Goal: Information Seeking & Learning: Check status

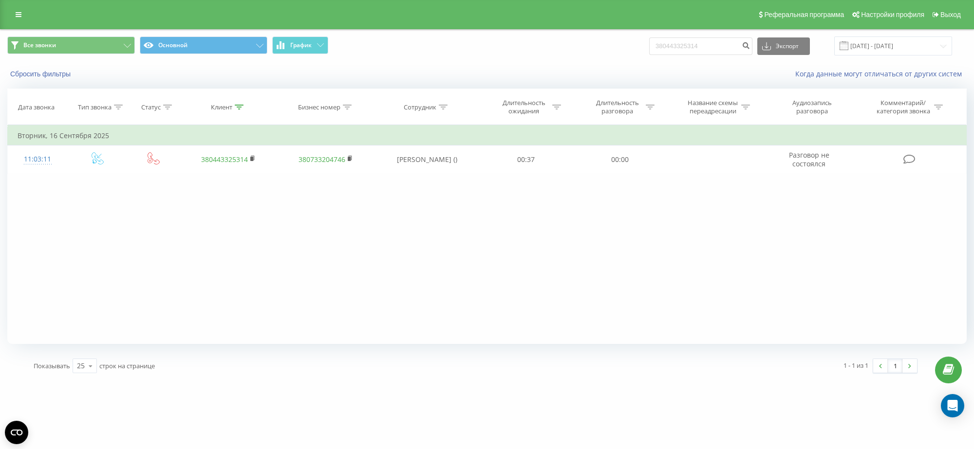
click at [240, 108] on icon at bounding box center [239, 107] width 9 height 5
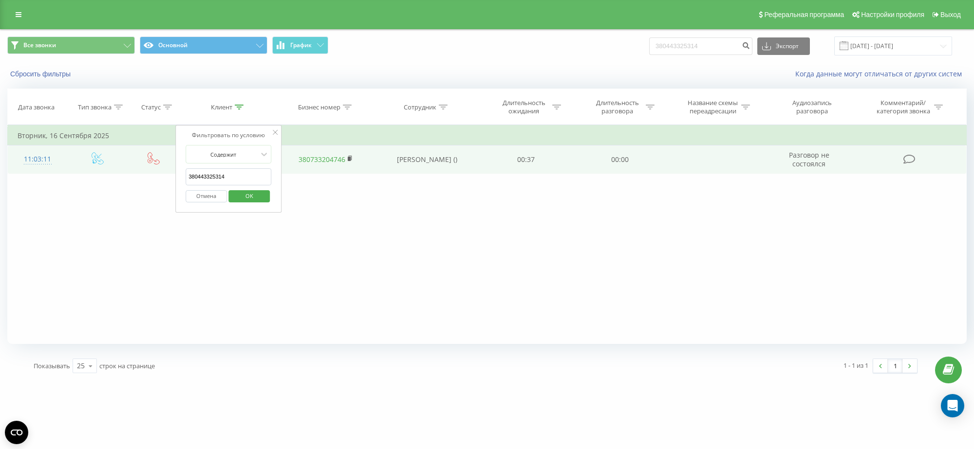
drag, startPoint x: 232, startPoint y: 178, endPoint x: 97, endPoint y: 174, distance: 134.4
click at [101, 174] on table "Фильтровать по условию Равно Введите значение Отмена OK Фильтровать по условию …" at bounding box center [486, 149] width 959 height 49
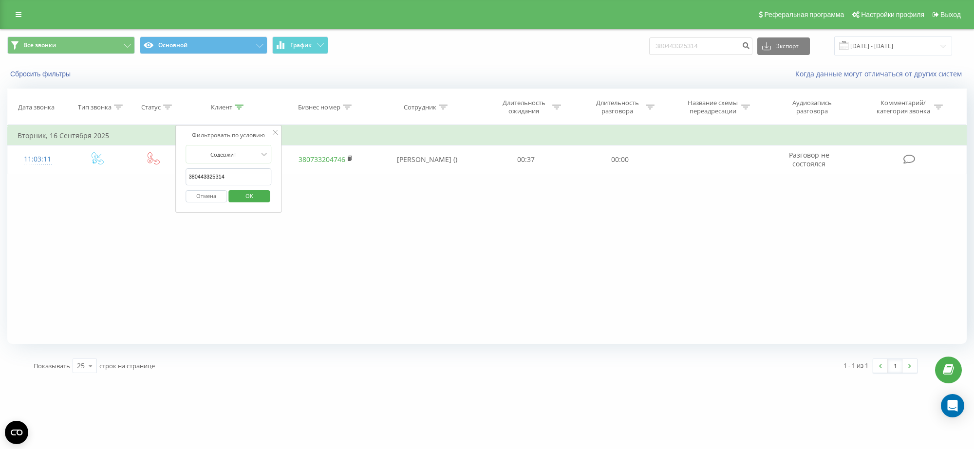
paste input "636472667"
click at [247, 196] on span "OK" at bounding box center [249, 195] width 27 height 15
click at [237, 106] on icon at bounding box center [239, 107] width 9 height 5
drag, startPoint x: 237, startPoint y: 181, endPoint x: 92, endPoint y: 178, distance: 145.6
click at [134, 180] on div "Фильтровать по условию Равно Введите значение Отмена OK Фильтровать по условию …" at bounding box center [486, 234] width 959 height 219
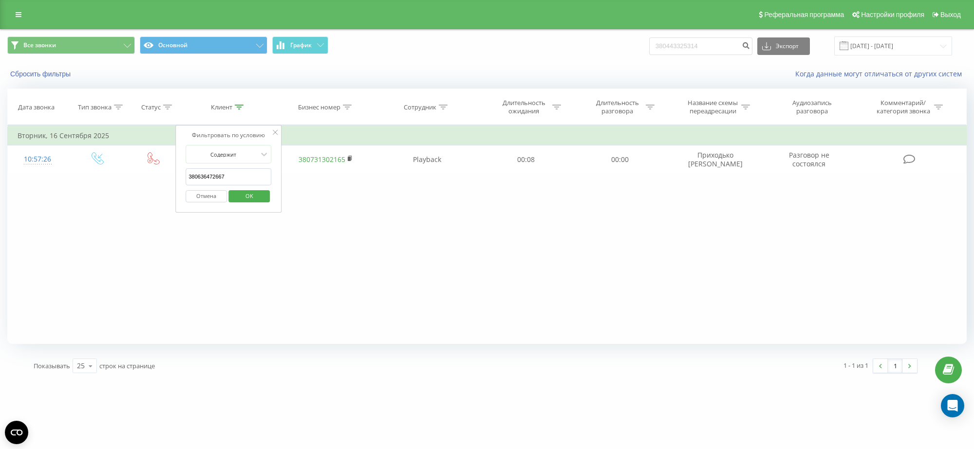
paste input "1521540"
click at [250, 196] on span "OK" at bounding box center [249, 195] width 27 height 15
click at [237, 108] on icon at bounding box center [239, 107] width 9 height 5
drag, startPoint x: 254, startPoint y: 181, endPoint x: 0, endPoint y: 168, distance: 254.5
click at [0, 168] on div "Все звонки Основной График 380443325314 Экспорт .csv .xls .xlsx 19.08.2025 - 19…" at bounding box center [487, 205] width 974 height 352
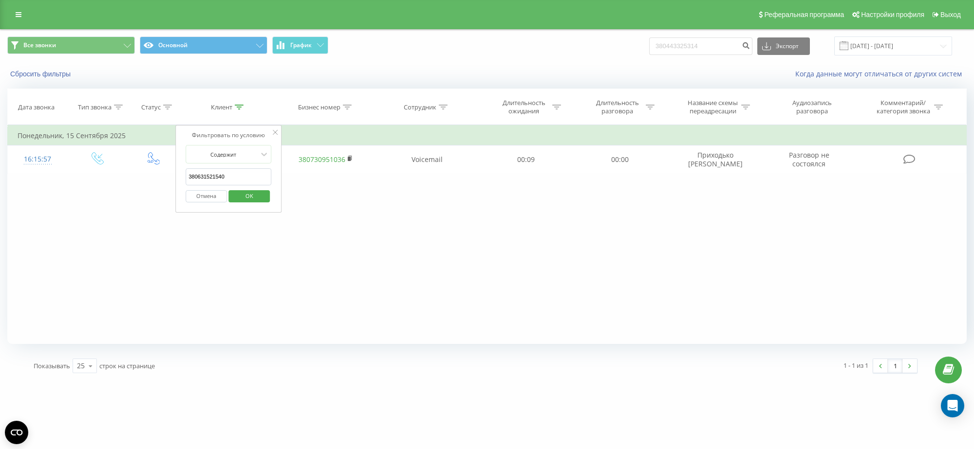
paste input "739010735"
click at [251, 196] on span "OK" at bounding box center [249, 195] width 27 height 15
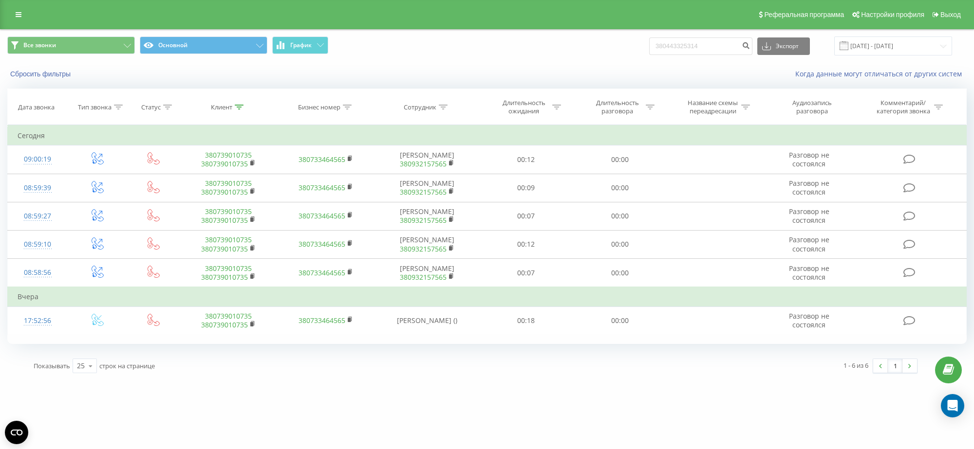
click at [242, 103] on div at bounding box center [239, 107] width 9 height 8
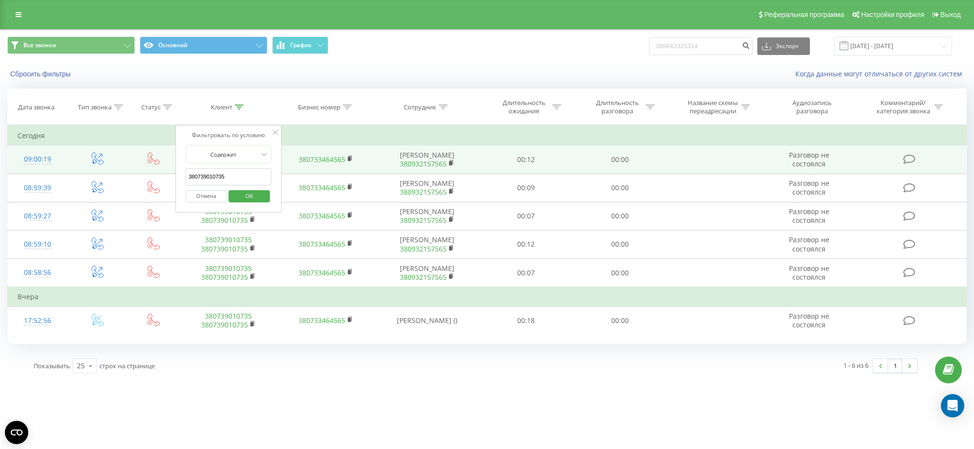
drag, startPoint x: 245, startPoint y: 174, endPoint x: 93, endPoint y: 173, distance: 151.4
click at [118, 174] on table "Фильтровать по условию Равно Введите значение Отмена OK Фильтровать по условию …" at bounding box center [486, 230] width 959 height 210
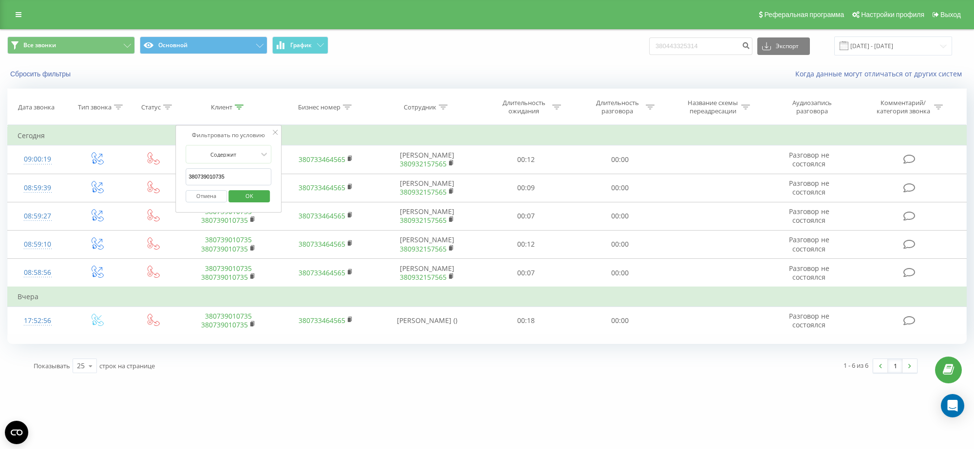
paste input "931806519"
click at [246, 191] on span "OK" at bounding box center [249, 195] width 27 height 15
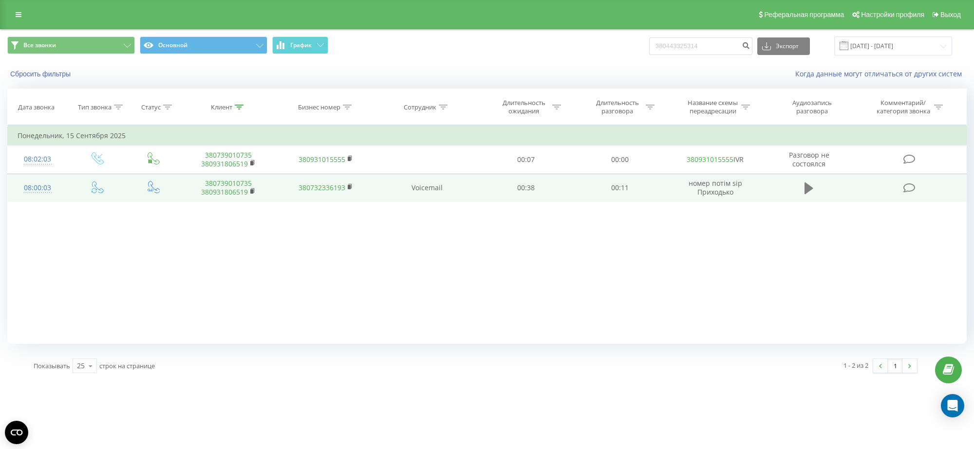
click at [806, 186] on icon at bounding box center [808, 189] width 9 height 12
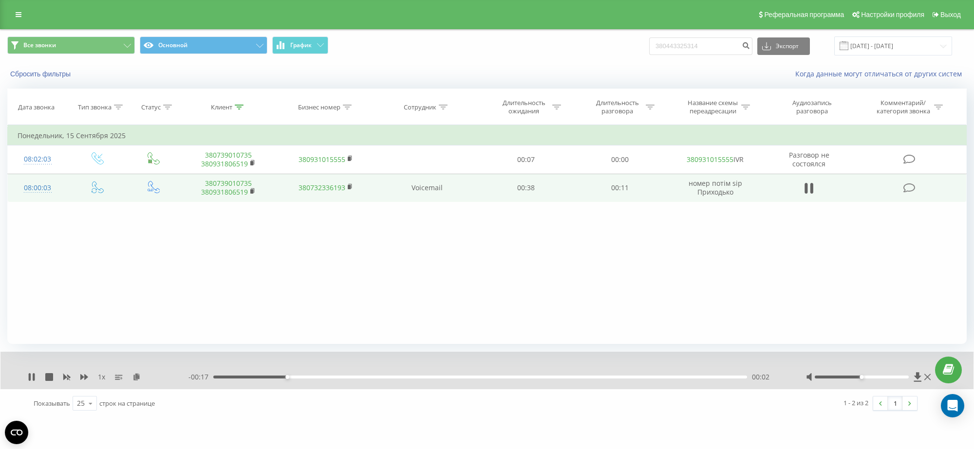
drag, startPoint x: 935, startPoint y: 375, endPoint x: 890, endPoint y: 381, distance: 45.6
click at [891, 378] on div at bounding box center [869, 377] width 127 height 10
click at [890, 381] on div at bounding box center [869, 377] width 127 height 10
drag, startPoint x: 890, startPoint y: 378, endPoint x: 904, endPoint y: 377, distance: 13.7
click at [904, 377] on div at bounding box center [862, 377] width 94 height 3
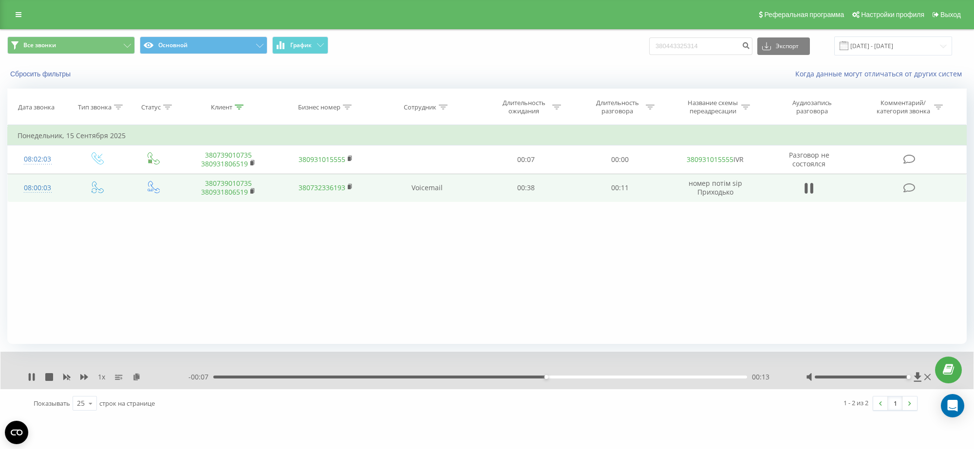
drag, startPoint x: 898, startPoint y: 375, endPoint x: 912, endPoint y: 375, distance: 13.6
click at [912, 375] on div at bounding box center [869, 377] width 127 height 10
click at [502, 377] on div "00:18" at bounding box center [480, 377] width 534 height 3
drag, startPoint x: 96, startPoint y: 159, endPoint x: 109, endPoint y: 250, distance: 91.9
drag, startPoint x: 109, startPoint y: 250, endPoint x: 108, endPoint y: 239, distance: 11.2
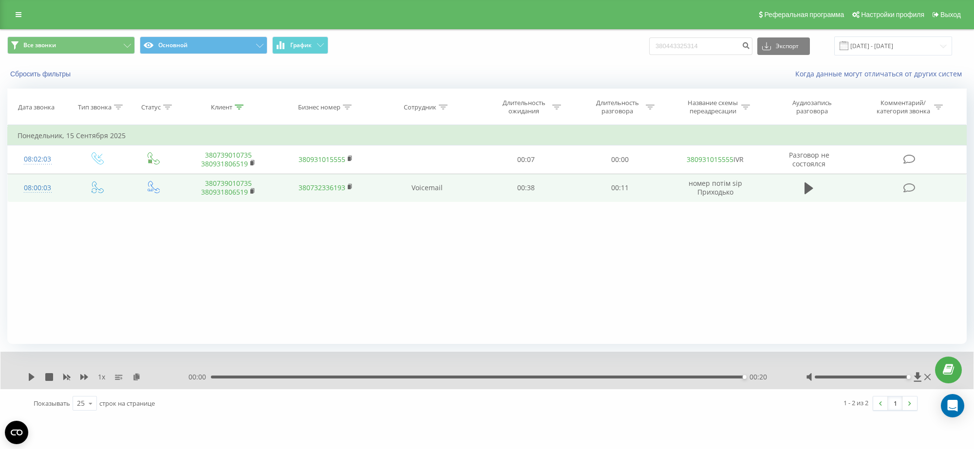
click at [108, 239] on div "Фильтровать по условию Равно Введите значение Отмена OK Фильтровать по условию …" at bounding box center [486, 234] width 959 height 219
drag, startPoint x: 93, startPoint y: 157, endPoint x: 78, endPoint y: 227, distance: 71.8
click at [78, 227] on div "Фильтровать по условию Равно Введите значение Отмена OK Фильтровать по условию …" at bounding box center [486, 234] width 959 height 219
click at [240, 106] on icon at bounding box center [239, 107] width 9 height 5
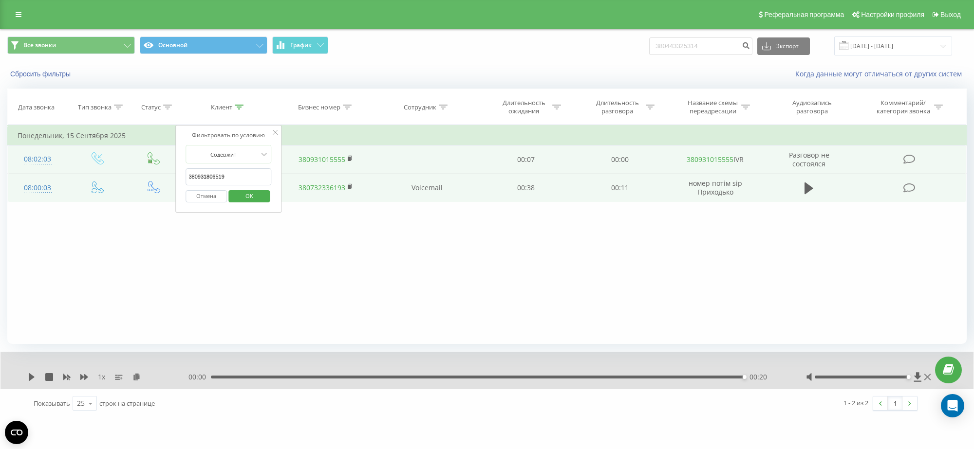
drag, startPoint x: 231, startPoint y: 180, endPoint x: 118, endPoint y: 173, distance: 113.7
click at [118, 173] on table "Фильтровать по условию Равно Введите значение Отмена OK Фильтровать по условию …" at bounding box center [486, 163] width 959 height 77
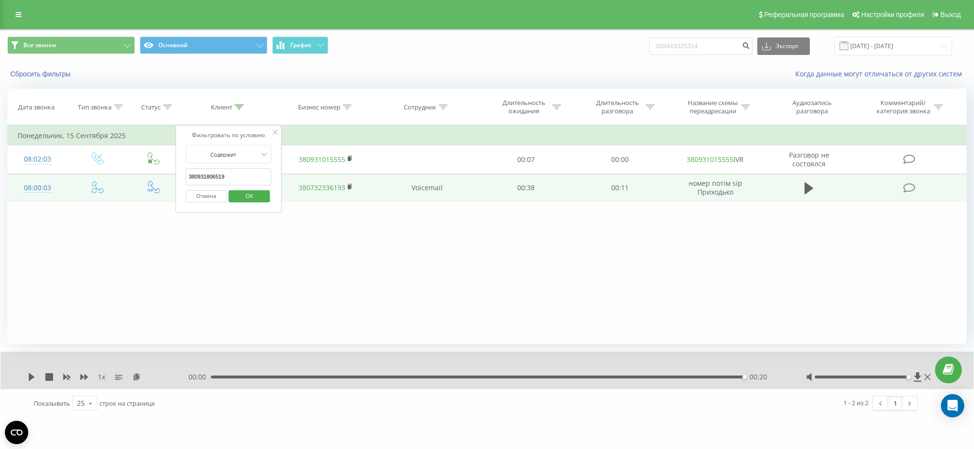
click at [254, 195] on span "OK" at bounding box center [249, 195] width 27 height 15
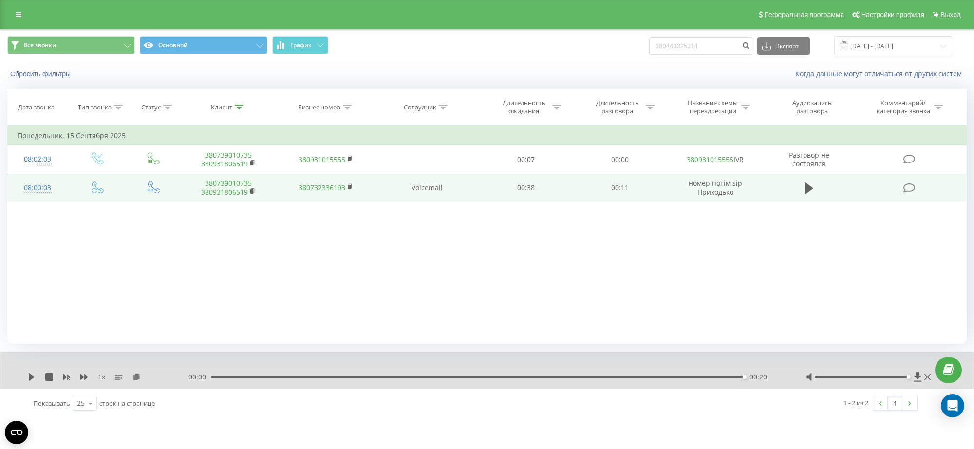
click at [239, 105] on icon at bounding box center [239, 107] width 9 height 5
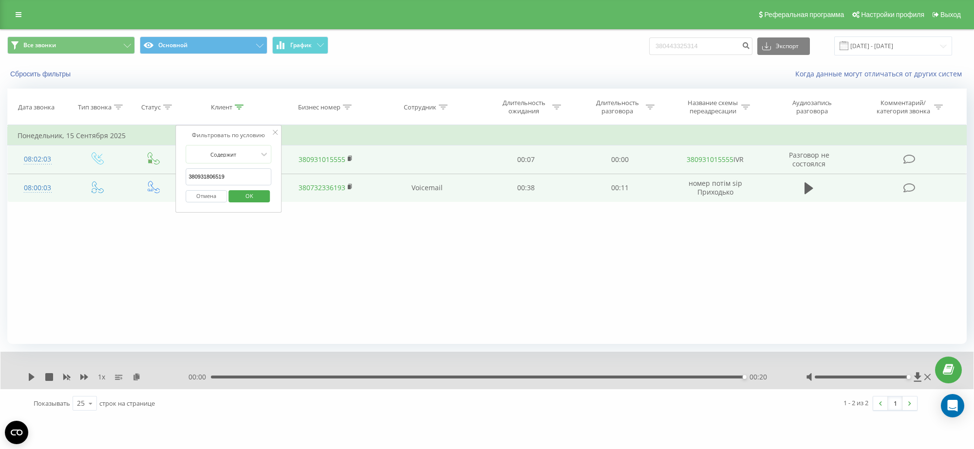
drag, startPoint x: 172, startPoint y: 171, endPoint x: 106, endPoint y: 167, distance: 65.9
click at [108, 167] on table "Фильтровать по условию Равно Введите значение Отмена OK Фильтровать по условию …" at bounding box center [486, 163] width 959 height 77
paste input "679252011"
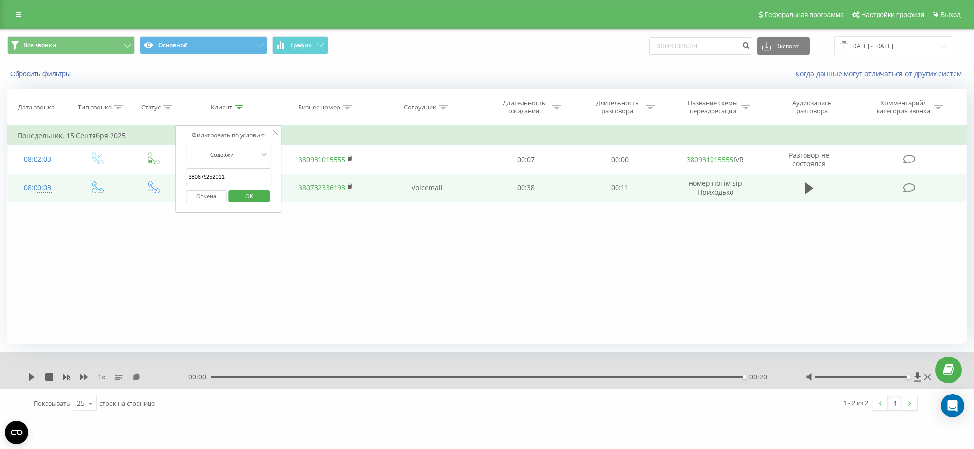
type input "380679252011"
click at [257, 193] on span "OK" at bounding box center [249, 195] width 27 height 15
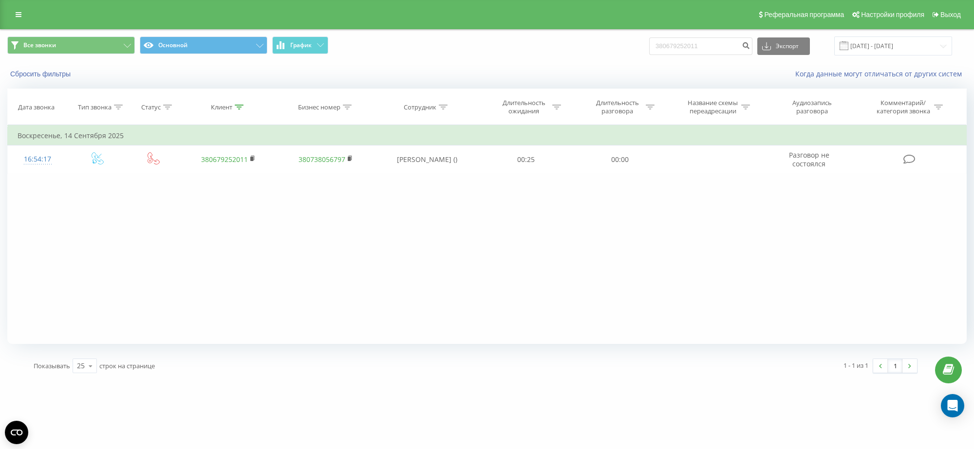
click at [240, 106] on icon at bounding box center [239, 107] width 9 height 5
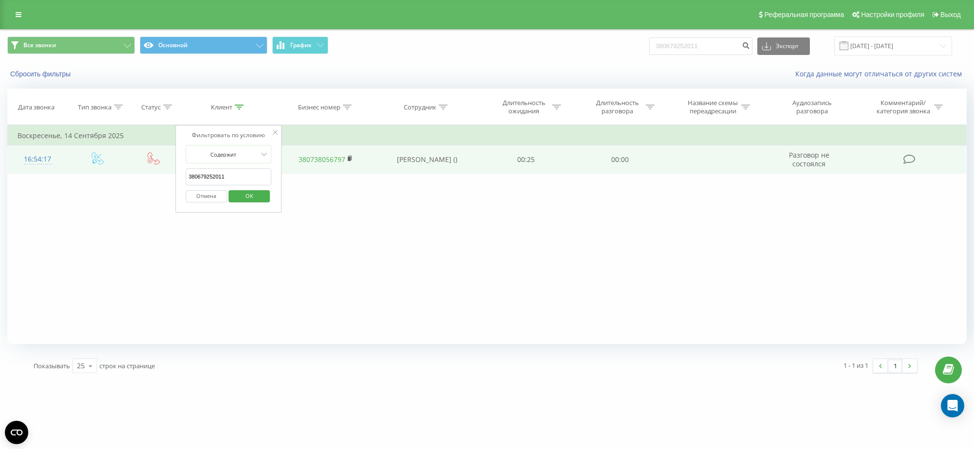
drag, startPoint x: 243, startPoint y: 176, endPoint x: 111, endPoint y: 160, distance: 133.4
click at [118, 162] on table "Фильтровать по условию Равно Введите значение Отмена OK Фильтровать по условию …" at bounding box center [486, 149] width 959 height 49
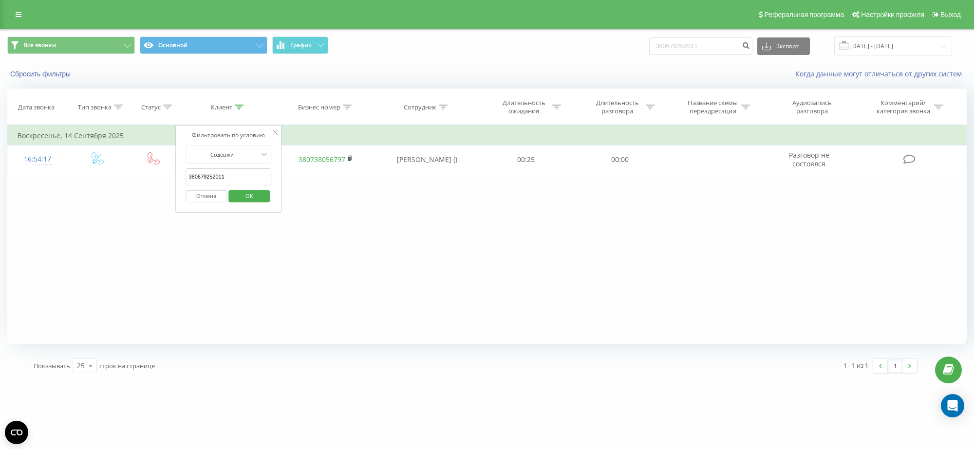
paste input "957465884"
click at [239, 199] on span "OK" at bounding box center [249, 195] width 27 height 15
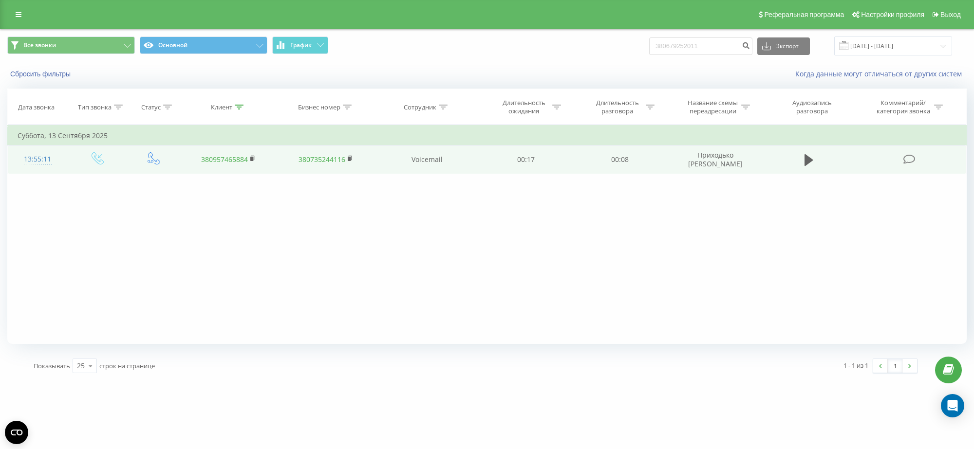
click at [799, 158] on td at bounding box center [809, 160] width 90 height 28
click at [806, 160] on icon at bounding box center [808, 160] width 9 height 12
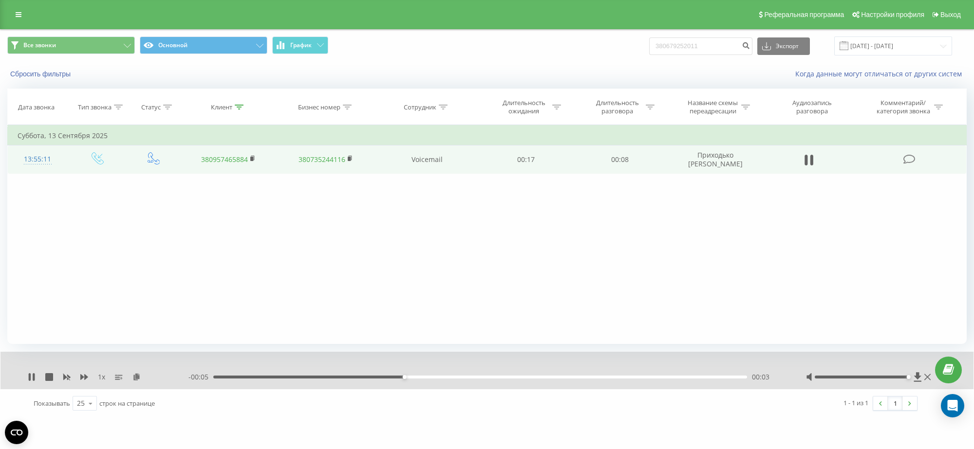
drag, startPoint x: 901, startPoint y: 376, endPoint x: 909, endPoint y: 378, distance: 8.2
click at [909, 378] on div at bounding box center [862, 377] width 94 height 3
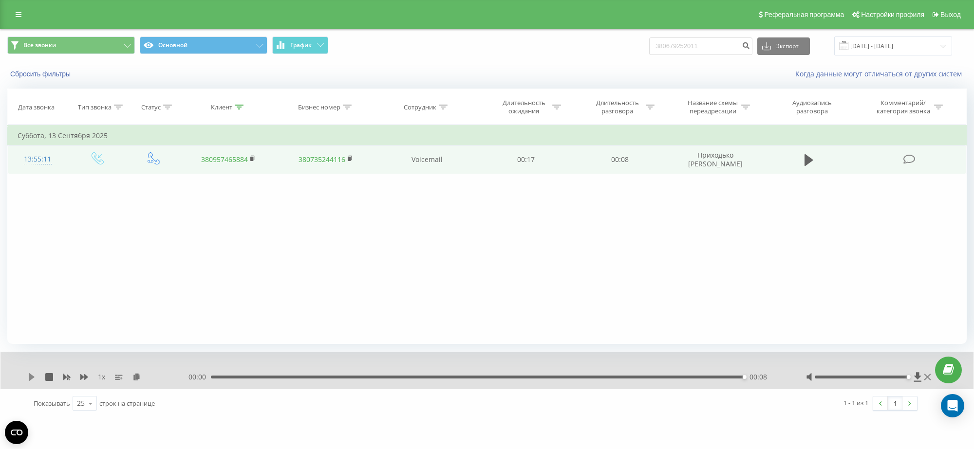
click at [33, 375] on icon at bounding box center [32, 377] width 8 height 8
click at [32, 377] on icon at bounding box center [32, 377] width 6 height 8
click at [50, 376] on icon at bounding box center [49, 377] width 8 height 8
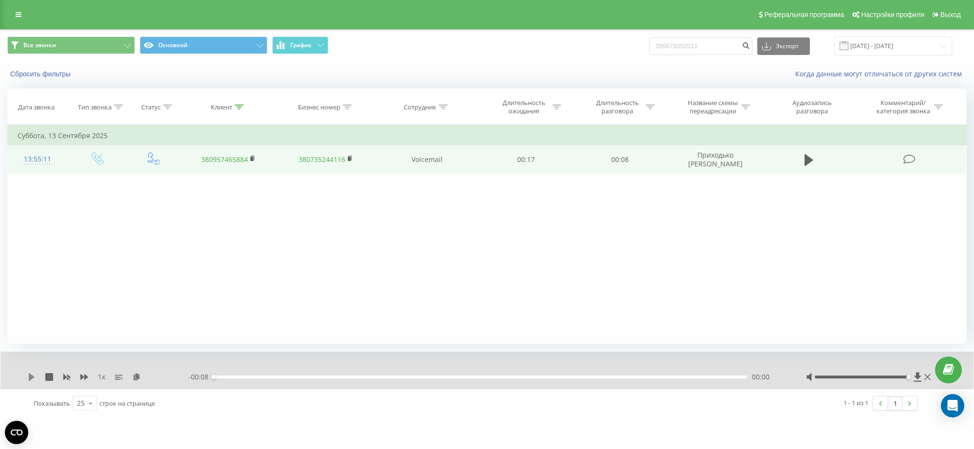
click at [35, 377] on icon at bounding box center [32, 377] width 8 height 8
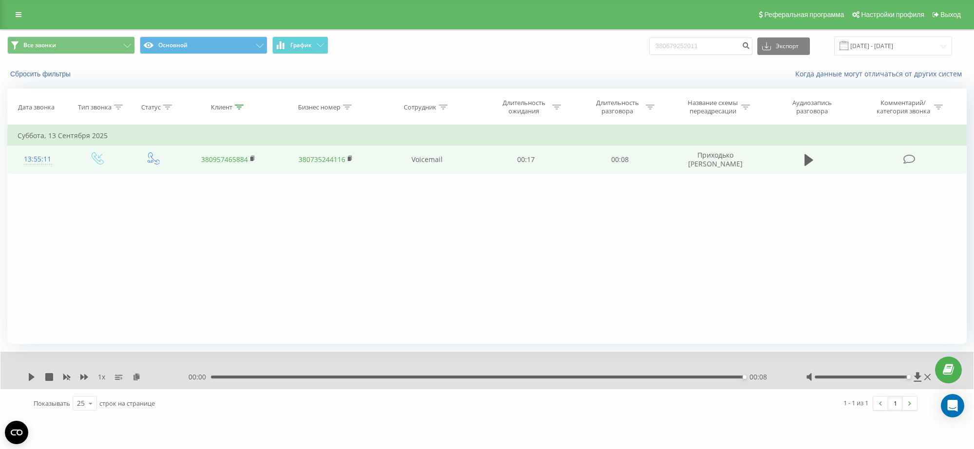
click at [239, 100] on th "Клиент" at bounding box center [228, 107] width 97 height 36
click at [239, 102] on th "Клиент" at bounding box center [228, 107] width 97 height 36
click at [240, 103] on div at bounding box center [239, 107] width 9 height 8
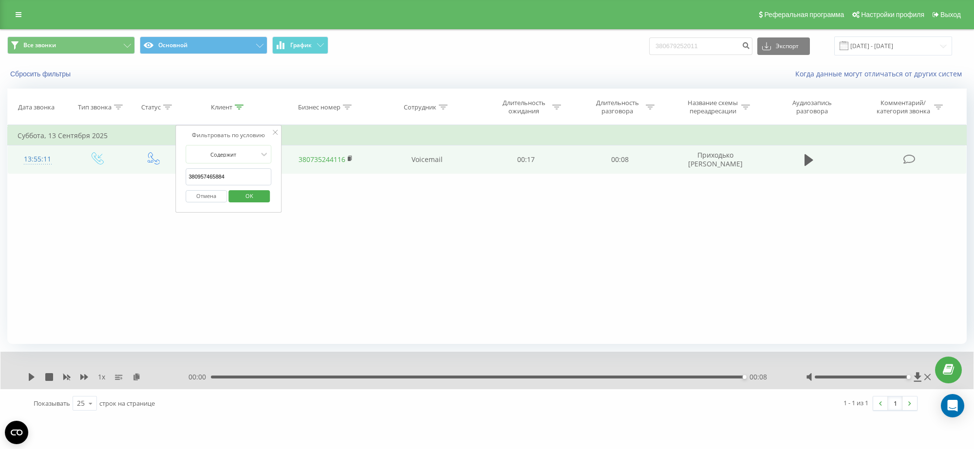
drag, startPoint x: 169, startPoint y: 174, endPoint x: 40, endPoint y: 157, distance: 129.7
click at [40, 157] on table "Фильтровать по условию Равно Введите значение Отмена OK Фильтровать по условию …" at bounding box center [486, 149] width 959 height 49
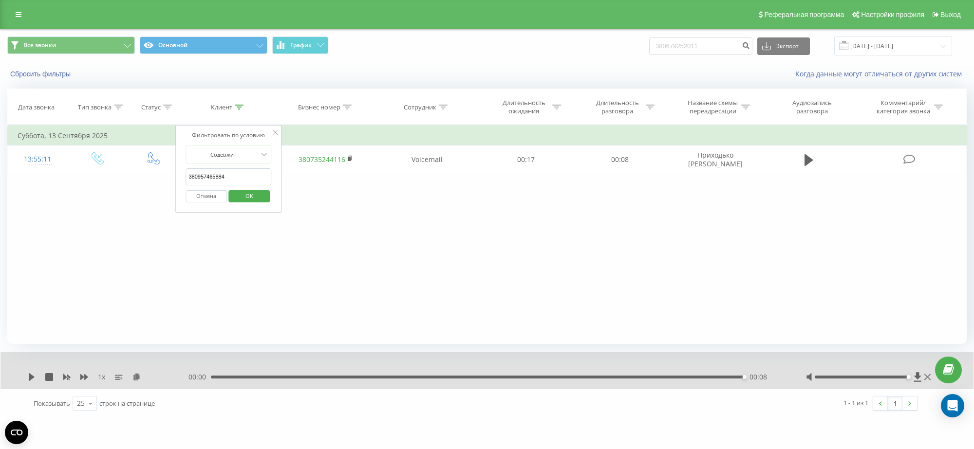
paste input "336343"
click at [256, 195] on span "OK" at bounding box center [249, 195] width 27 height 15
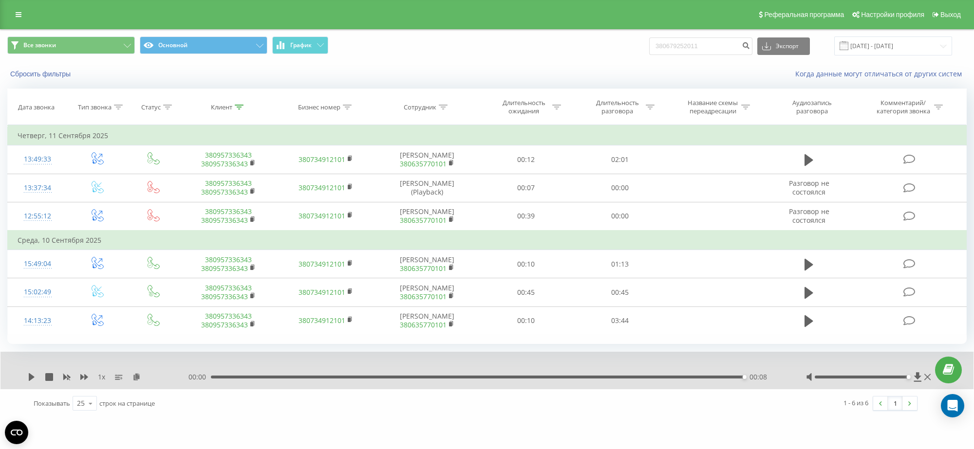
click at [241, 104] on div at bounding box center [239, 107] width 9 height 8
drag, startPoint x: 231, startPoint y: 178, endPoint x: 0, endPoint y: 154, distance: 232.5
click at [0, 154] on div "Все звонки Основной График 380679252011 Экспорт .csv .xls .xlsx 19.08.2025 - 19…" at bounding box center [487, 223] width 974 height 389
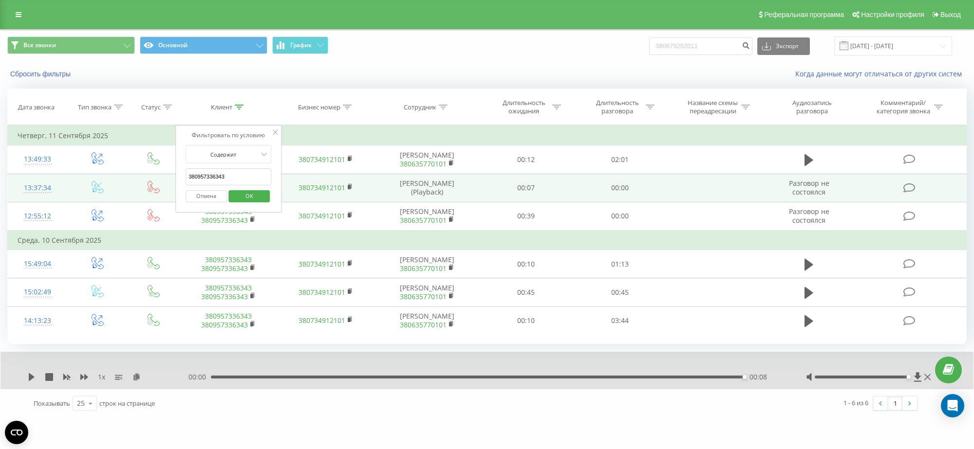
paste input "6293358"
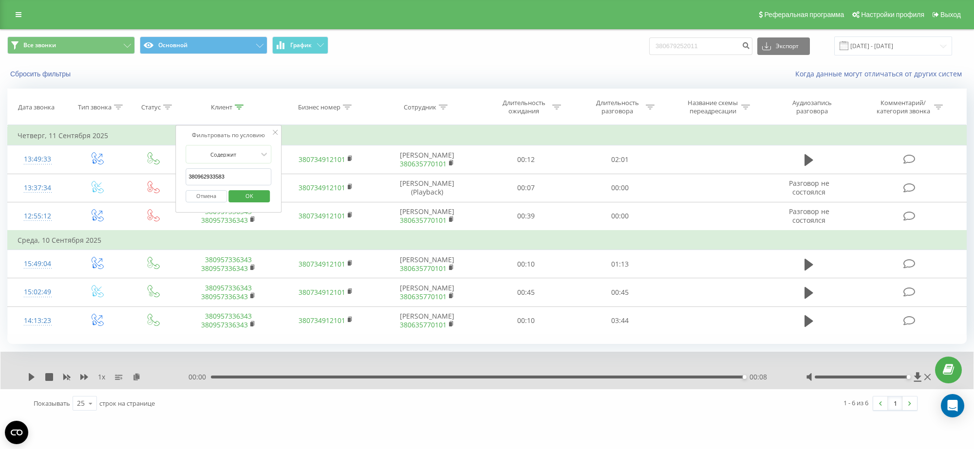
click at [249, 196] on span "OK" at bounding box center [249, 195] width 27 height 15
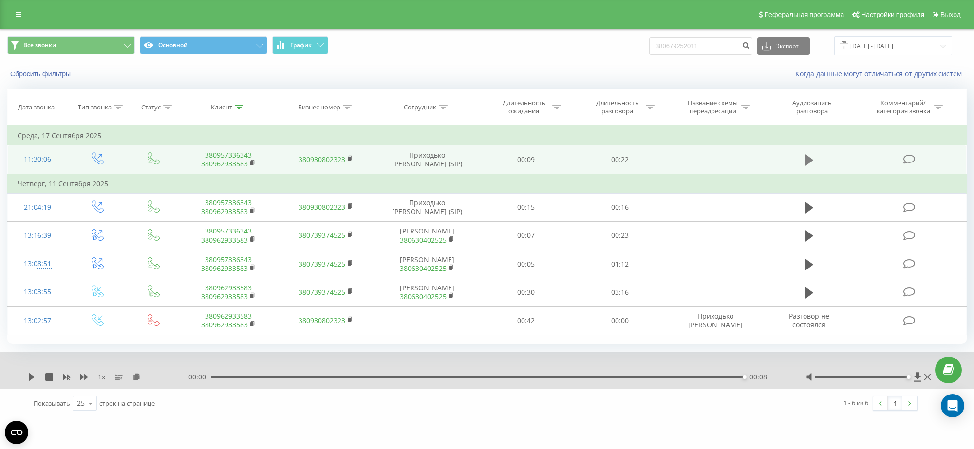
click at [803, 162] on button at bounding box center [808, 160] width 15 height 15
click at [49, 375] on icon at bounding box center [49, 377] width 8 height 8
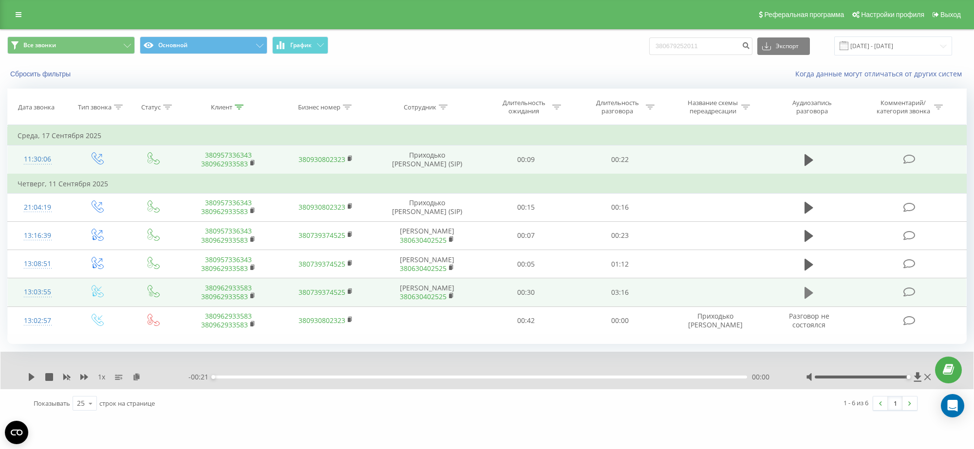
click at [807, 291] on icon at bounding box center [808, 293] width 9 height 12
click at [266, 378] on div "00:19" at bounding box center [480, 377] width 534 height 3
drag, startPoint x: 868, startPoint y: 374, endPoint x: 848, endPoint y: 374, distance: 20.4
click at [848, 374] on div at bounding box center [869, 377] width 127 height 10
drag, startPoint x: 850, startPoint y: 376, endPoint x: 831, endPoint y: 377, distance: 19.5
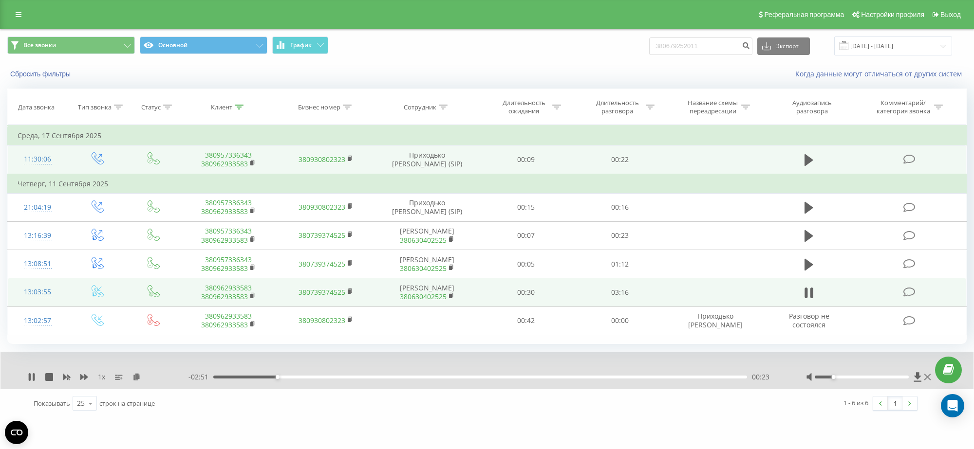
click at [831, 377] on div at bounding box center [862, 377] width 94 height 3
click at [51, 379] on icon at bounding box center [49, 377] width 8 height 8
click at [242, 105] on icon at bounding box center [239, 107] width 9 height 5
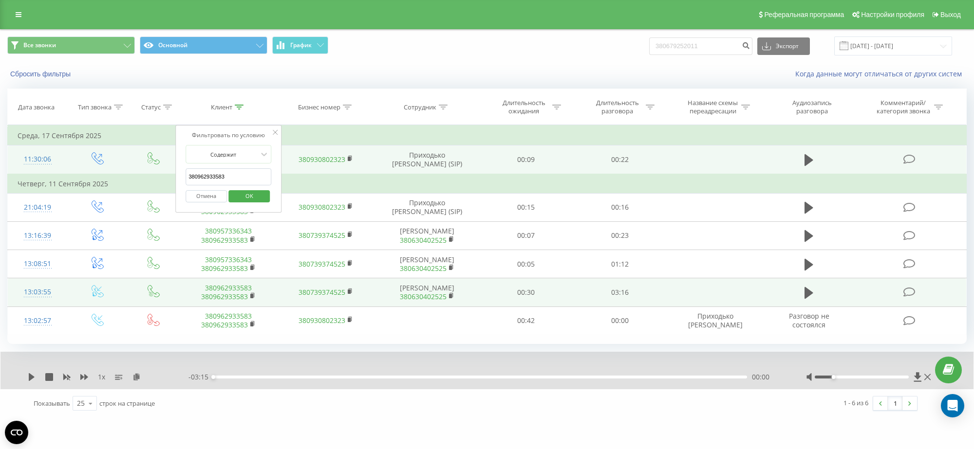
drag, startPoint x: 235, startPoint y: 175, endPoint x: 148, endPoint y: 170, distance: 87.3
click at [148, 170] on table "Фильтровать по условию Равно Введите значение Отмена OK Фильтровать по условию …" at bounding box center [486, 230] width 959 height 210
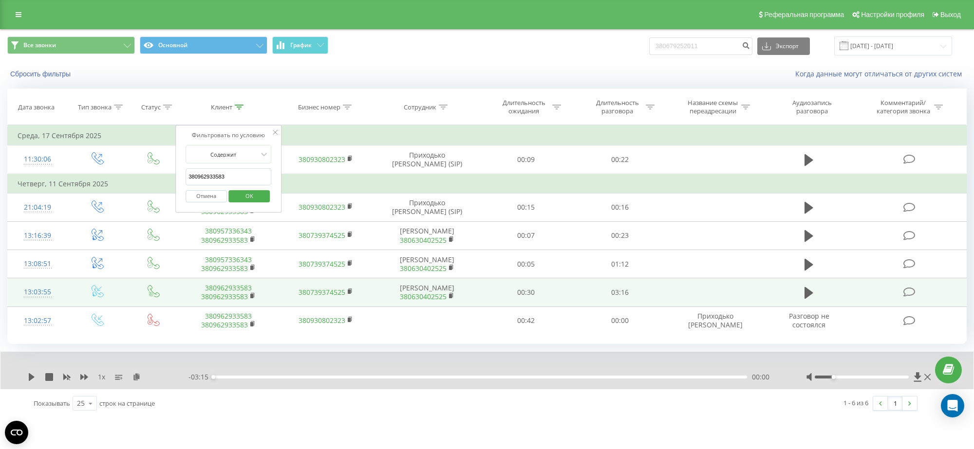
paste input "671078222"
click at [251, 195] on span "OK" at bounding box center [249, 195] width 27 height 15
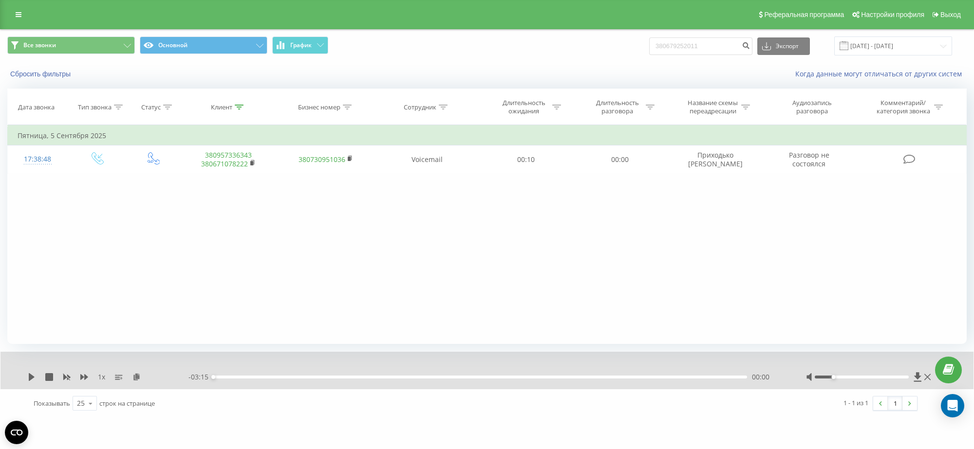
click at [239, 110] on div at bounding box center [239, 107] width 9 height 8
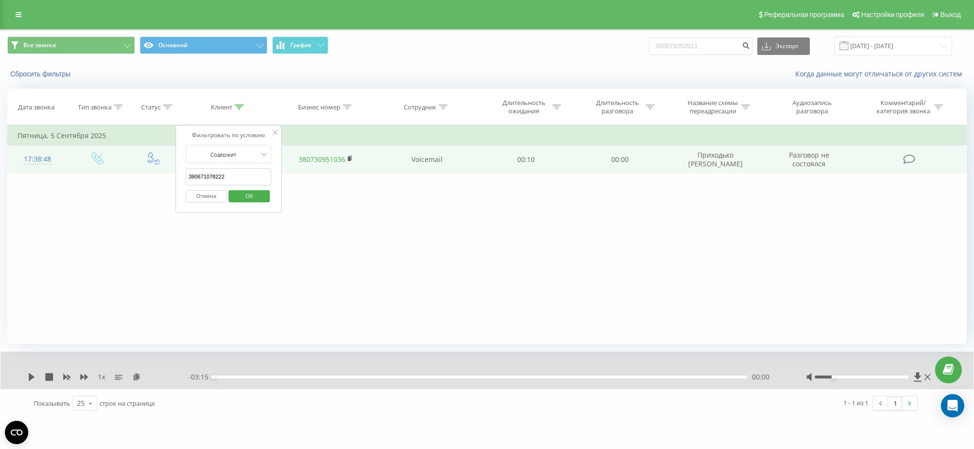
drag, startPoint x: 230, startPoint y: 181, endPoint x: 109, endPoint y: 169, distance: 122.3
click at [110, 169] on table "Фильтровать по условию Равно Введите значение Отмена OK Фильтровать по условию …" at bounding box center [486, 149] width 959 height 49
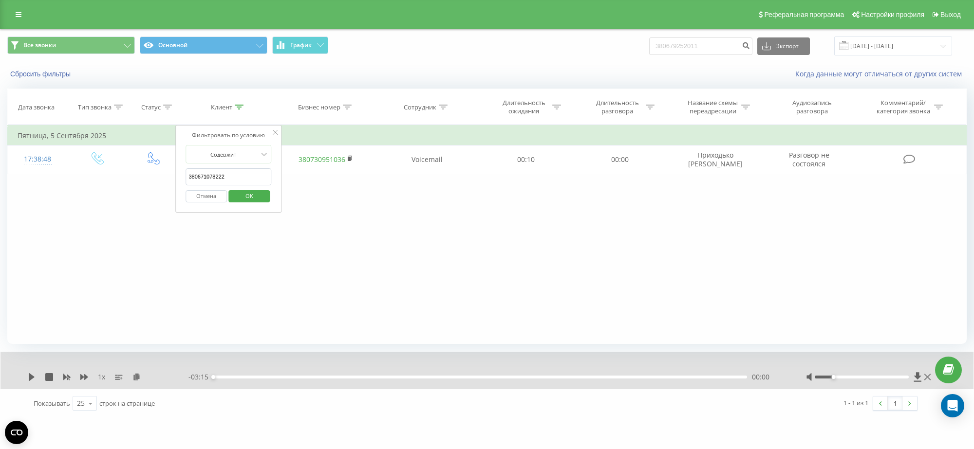
paste input "992824213"
click at [254, 197] on span "OK" at bounding box center [249, 195] width 27 height 15
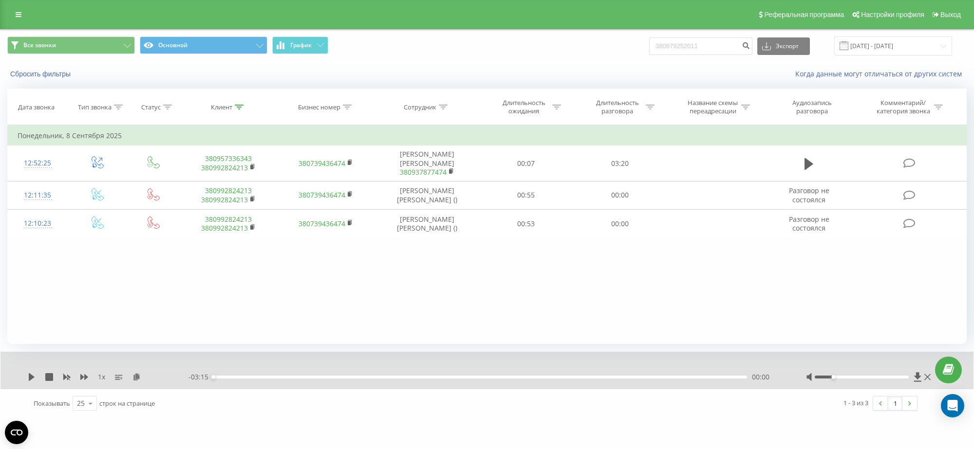
click at [240, 106] on icon at bounding box center [239, 107] width 9 height 5
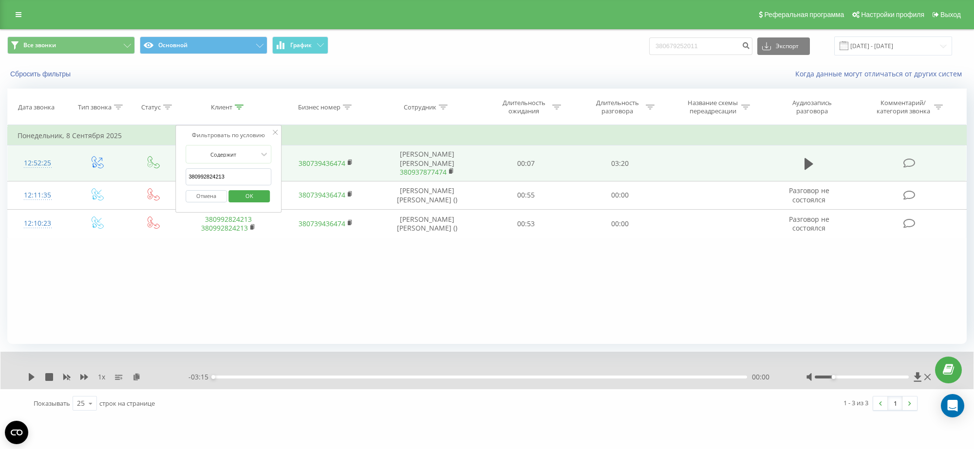
drag, startPoint x: 185, startPoint y: 171, endPoint x: 91, endPoint y: 159, distance: 94.8
click at [108, 160] on table "Фильтровать по условию Равно Введите значение Отмена OK Фильтровать по условию …" at bounding box center [486, 181] width 959 height 113
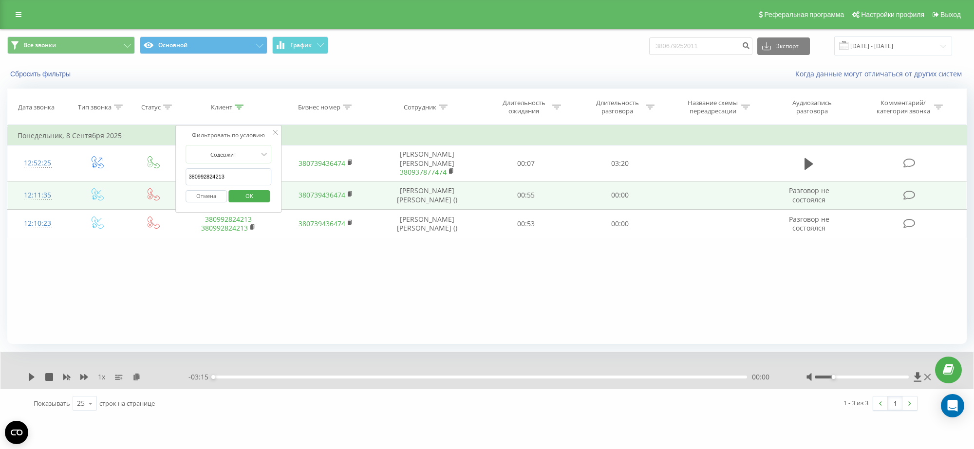
paste input "73902623"
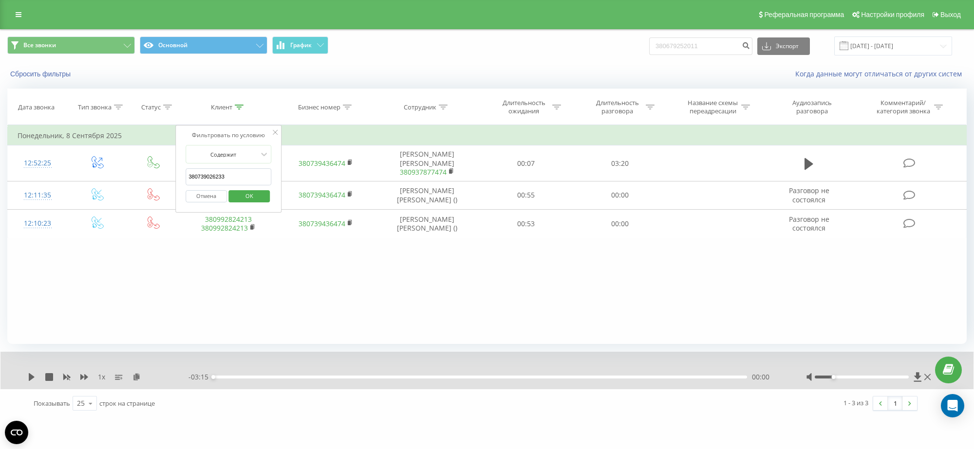
type input "380739026233"
click at [245, 193] on span "OK" at bounding box center [249, 195] width 27 height 15
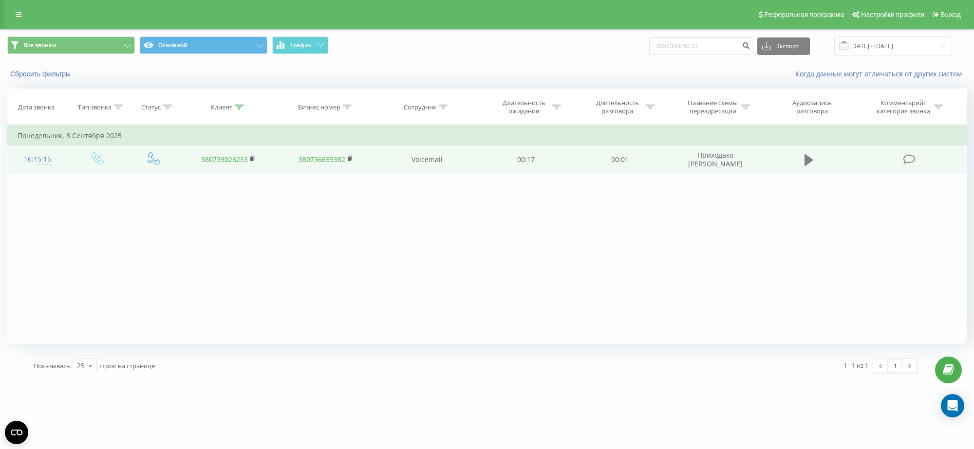
click at [811, 159] on icon at bounding box center [808, 160] width 9 height 14
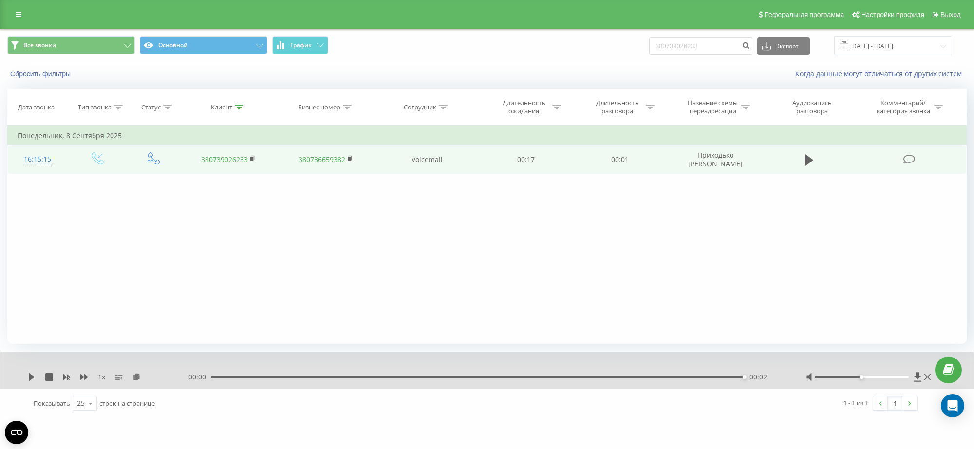
click at [237, 111] on div at bounding box center [239, 107] width 9 height 8
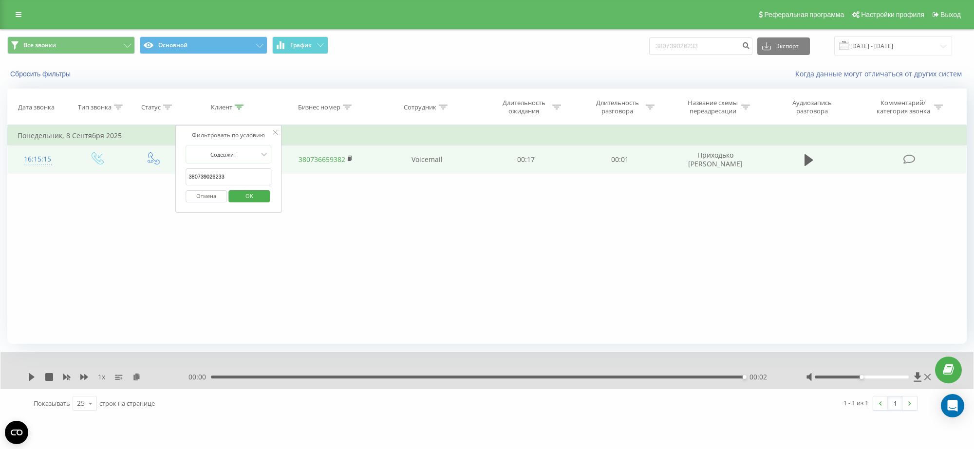
drag, startPoint x: 255, startPoint y: 176, endPoint x: 116, endPoint y: 170, distance: 138.9
click at [126, 170] on table "Фильтровать по условию Равно Введите значение Отмена OK Фильтровать по условию …" at bounding box center [486, 149] width 959 height 49
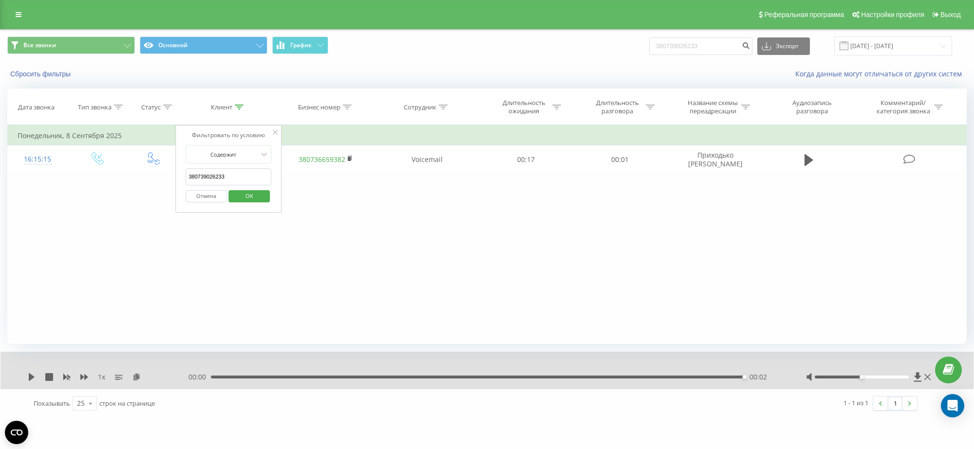
paste input "969224054"
click at [252, 195] on span "OK" at bounding box center [249, 195] width 27 height 15
click at [244, 104] on div "Клиент" at bounding box center [228, 107] width 97 height 8
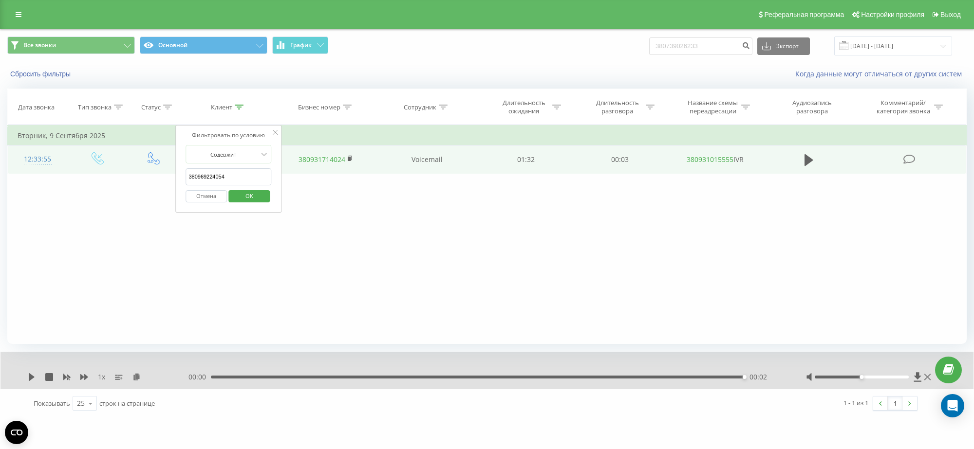
drag, startPoint x: 238, startPoint y: 182, endPoint x: 104, endPoint y: 171, distance: 134.3
click at [112, 171] on table "Фильтровать по условию Равно Введите значение Отмена OK Фильтровать по условию …" at bounding box center [486, 149] width 959 height 49
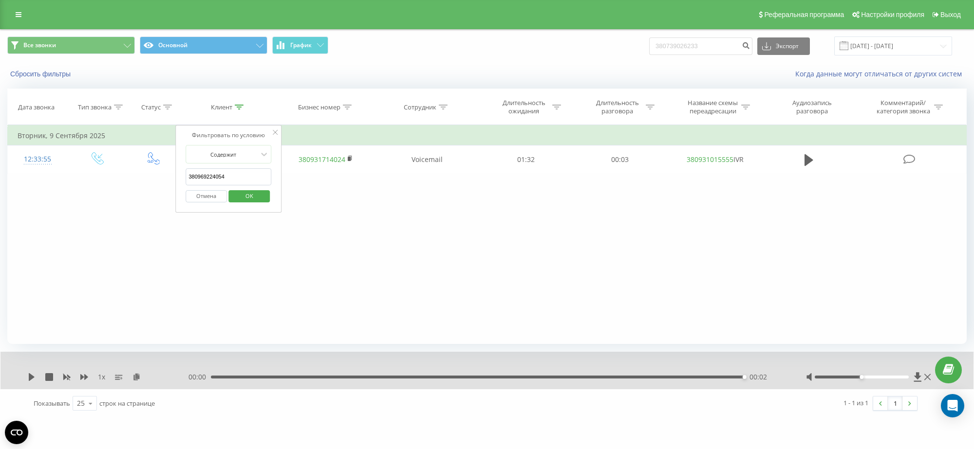
paste input "75443663"
type input "380975443663"
click at [247, 198] on span "OK" at bounding box center [249, 195] width 27 height 15
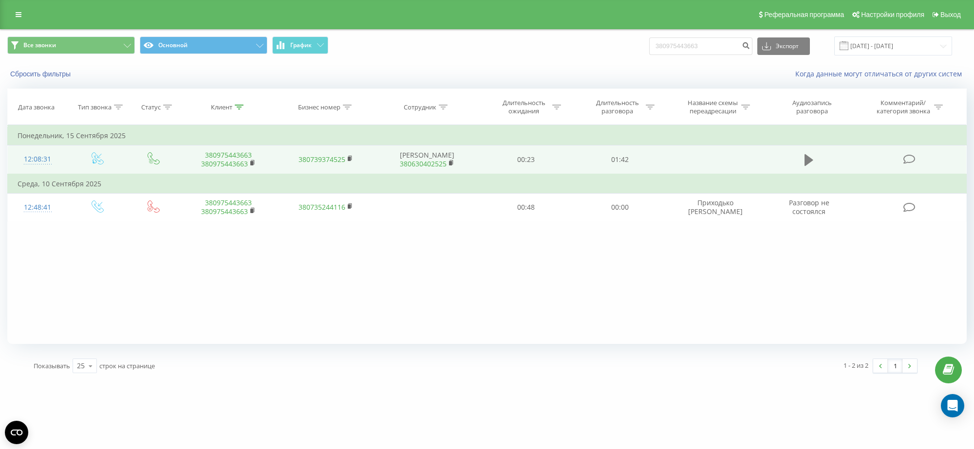
click at [812, 159] on icon at bounding box center [808, 160] width 9 height 12
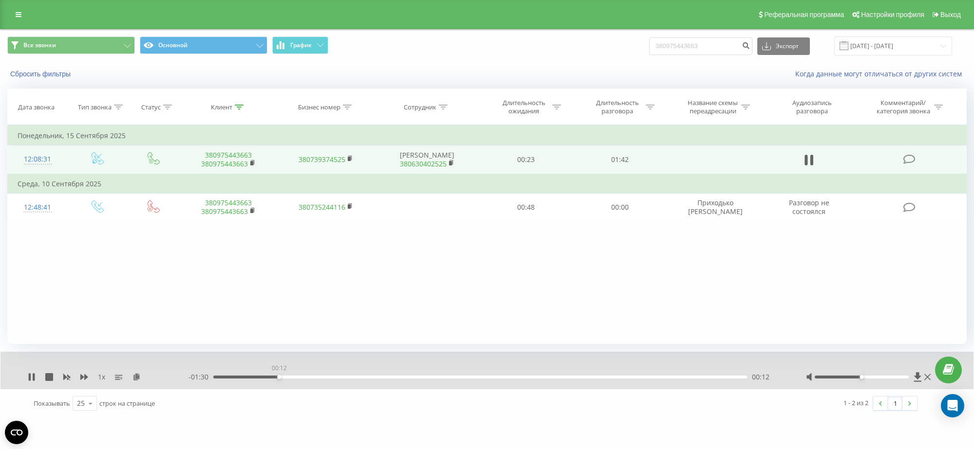
click at [279, 378] on div "00:12" at bounding box center [480, 377] width 534 height 3
click at [46, 378] on icon at bounding box center [49, 377] width 8 height 8
click at [242, 110] on icon at bounding box center [239, 107] width 9 height 5
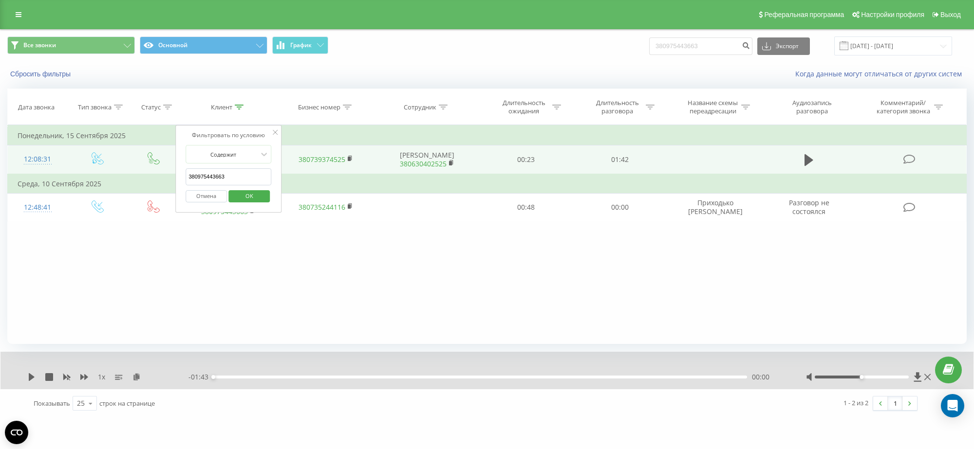
drag, startPoint x: 87, startPoint y: 171, endPoint x: 62, endPoint y: 173, distance: 24.4
click at [59, 171] on table "Фильтровать по условию Равно Введите значение Отмена OK Фильтровать по условию …" at bounding box center [486, 173] width 959 height 97
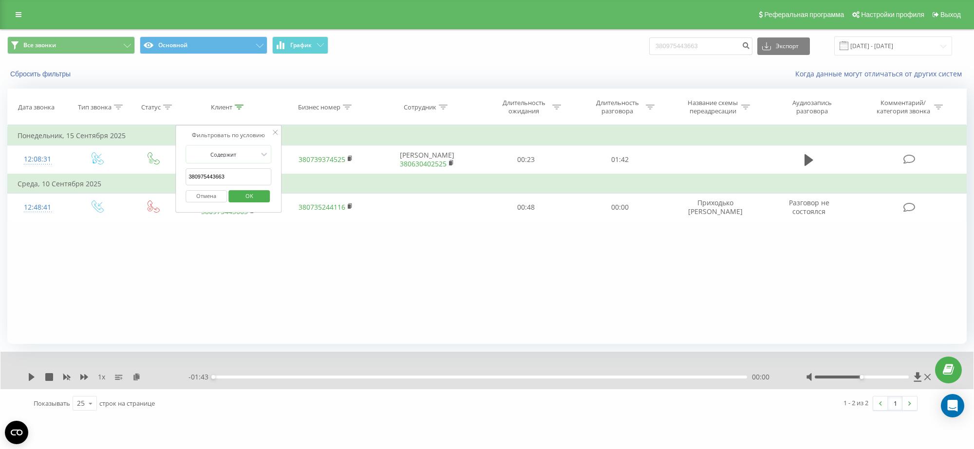
paste input "50495364"
type input "380950495364"
click at [241, 198] on span "OK" at bounding box center [249, 195] width 27 height 15
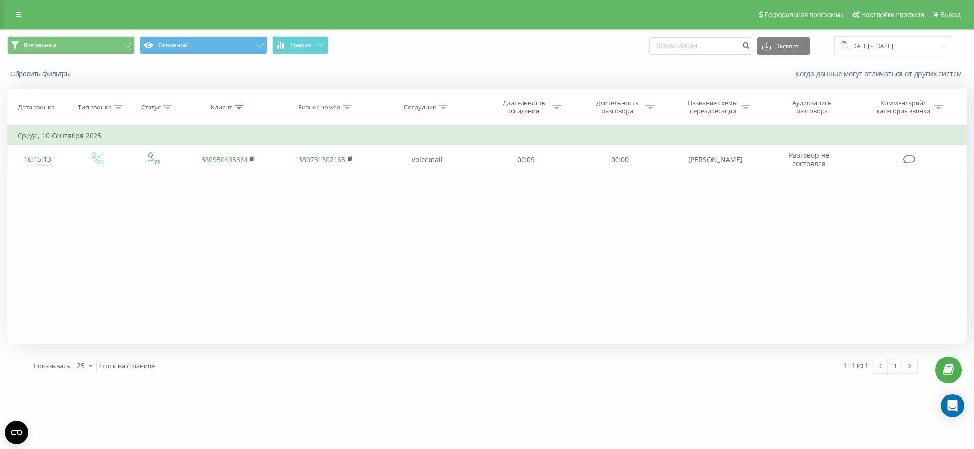
drag, startPoint x: 236, startPoint y: 103, endPoint x: 239, endPoint y: 118, distance: 15.3
click at [235, 103] on div at bounding box center [239, 107] width 9 height 8
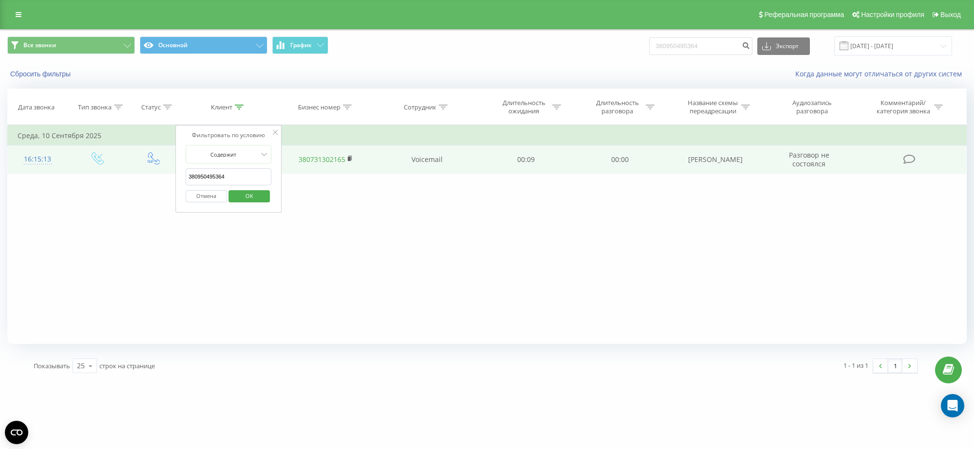
drag, startPoint x: 220, startPoint y: 178, endPoint x: 113, endPoint y: 167, distance: 107.2
click at [127, 169] on table "Фильтровать по условию Равно Введите значение Отмена OK Фильтровать по условию …" at bounding box center [486, 149] width 959 height 49
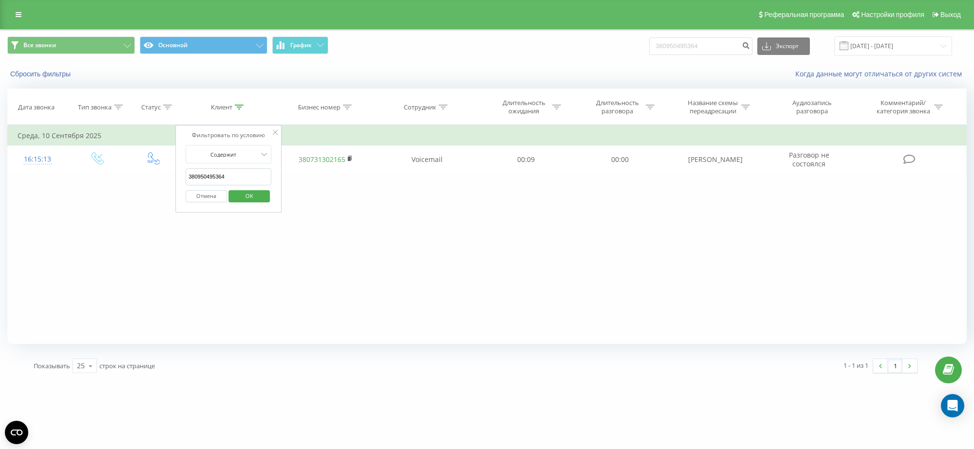
paste input "7336343"
click at [248, 193] on span "OK" at bounding box center [249, 195] width 27 height 15
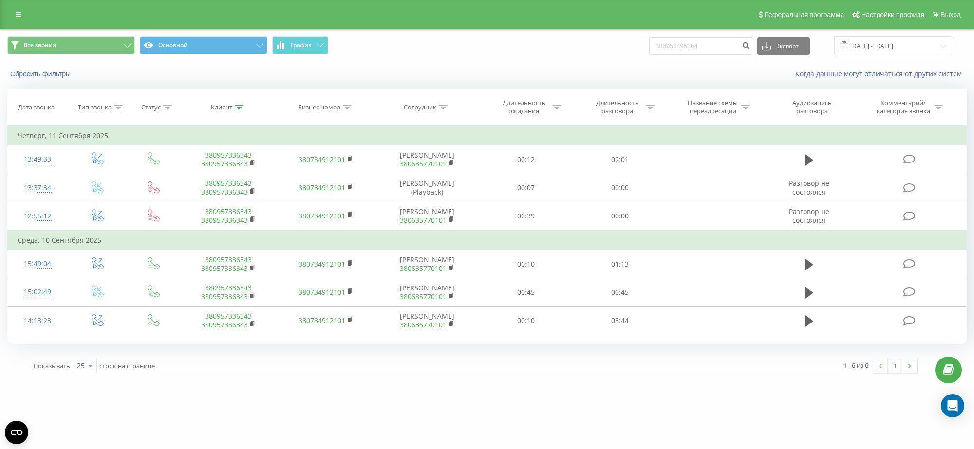
click at [242, 103] on th "Клиент" at bounding box center [228, 107] width 97 height 36
click at [237, 109] on icon at bounding box center [239, 107] width 9 height 5
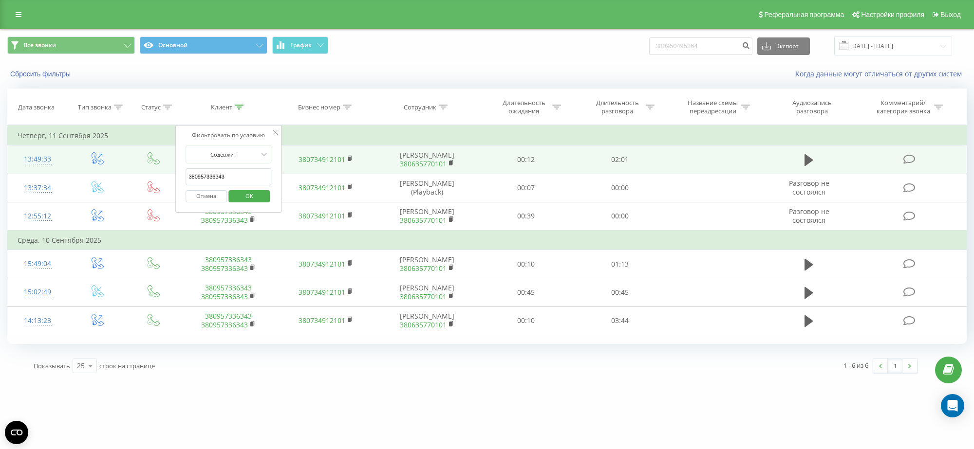
drag, startPoint x: 242, startPoint y: 172, endPoint x: 99, endPoint y: 169, distance: 143.2
click at [105, 167] on table "Фильтровать по условию Равно Введите значение Отмена OK Фильтровать по условию …" at bounding box center [486, 230] width 959 height 210
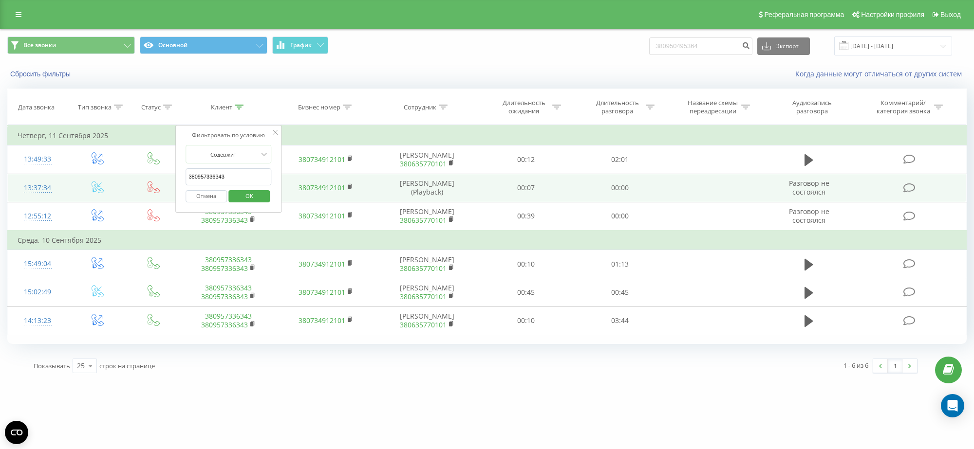
paste input "9282421"
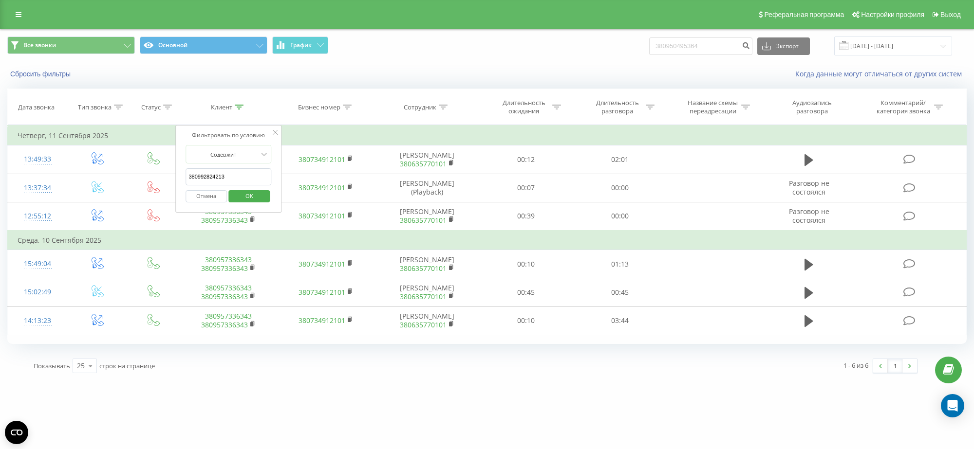
type input "380992824213"
click at [241, 195] on span "OK" at bounding box center [249, 195] width 27 height 15
